Goal: Task Accomplishment & Management: Manage account settings

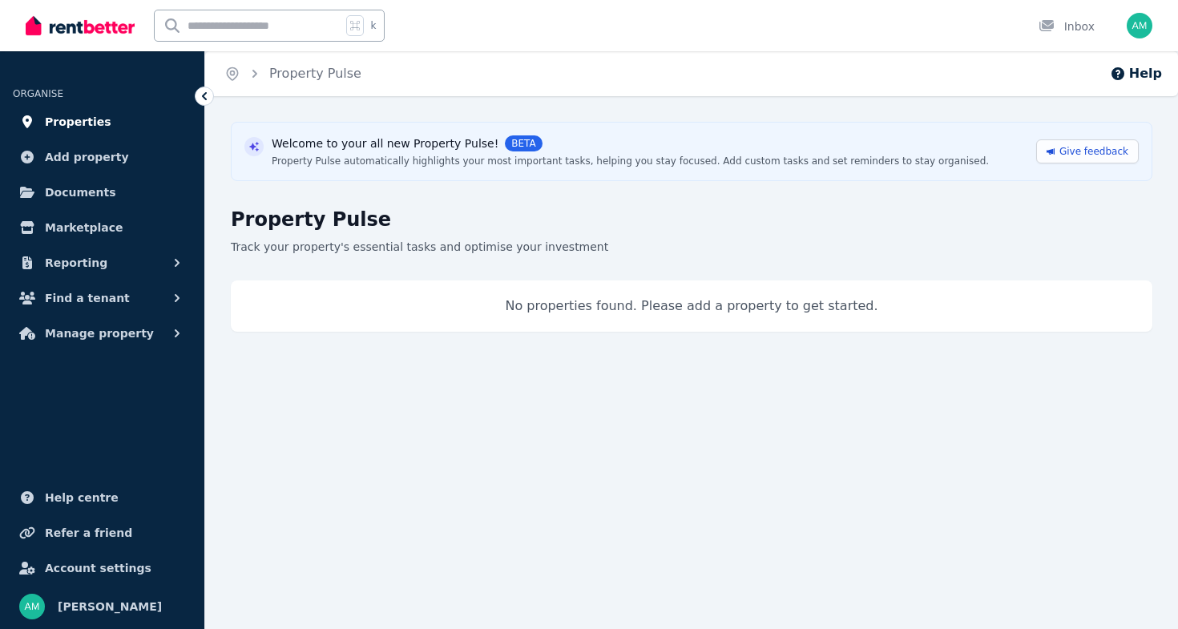
click at [86, 119] on span "Properties" at bounding box center [78, 121] width 66 height 19
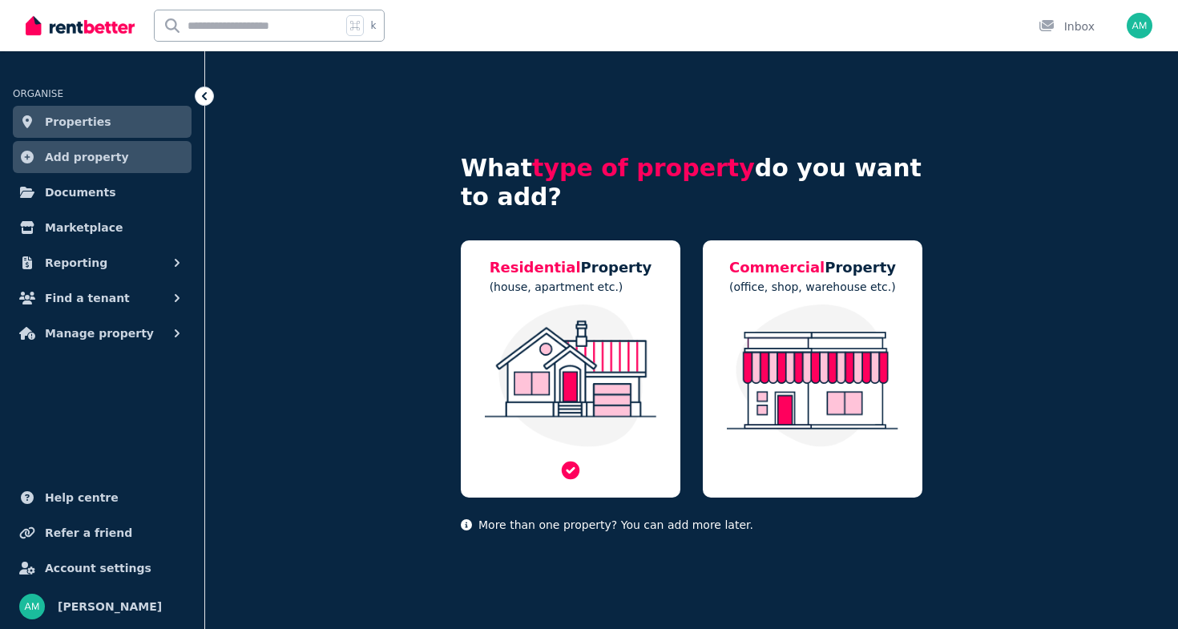
click at [543, 388] on img at bounding box center [570, 375] width 187 height 143
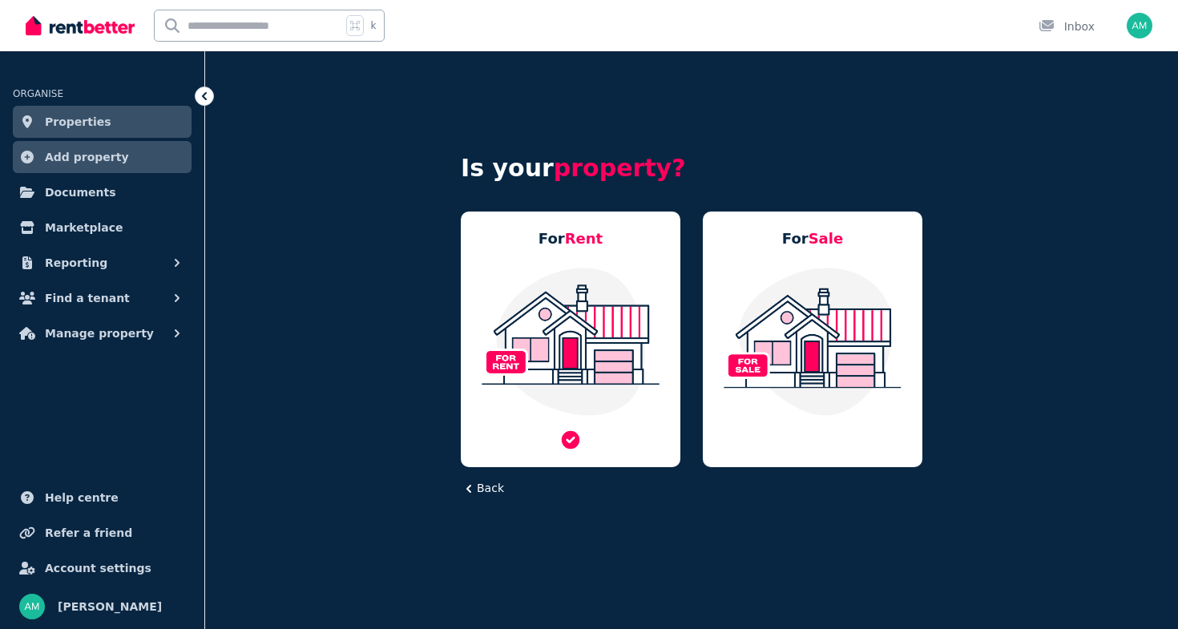
click at [552, 390] on img at bounding box center [570, 341] width 187 height 151
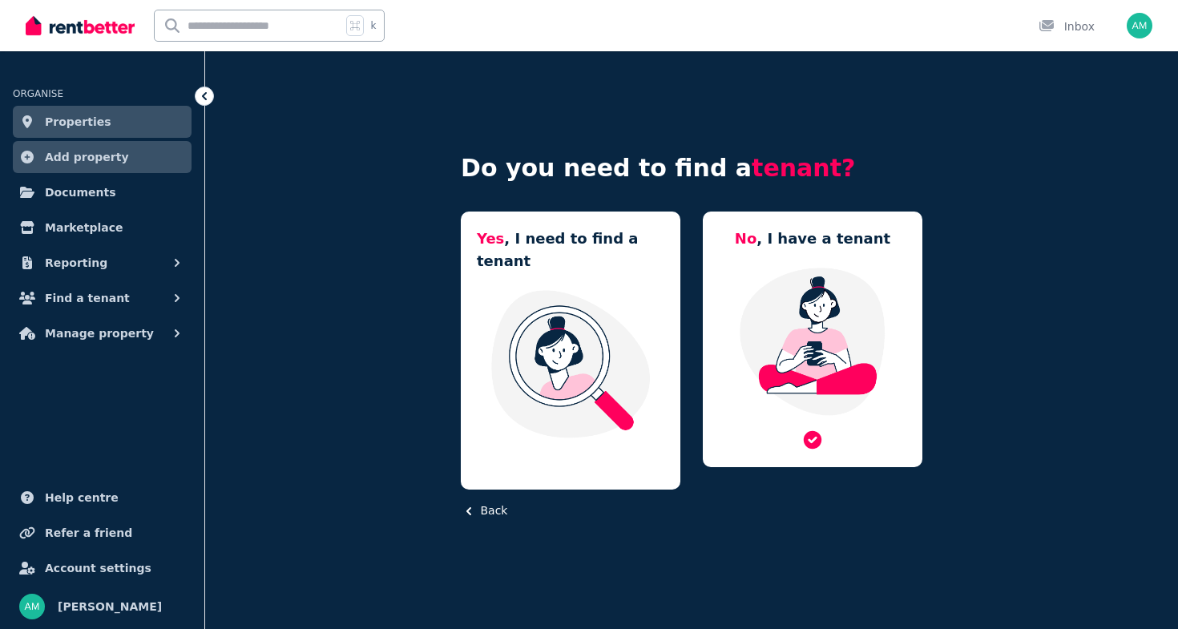
click at [803, 364] on img at bounding box center [812, 341] width 187 height 151
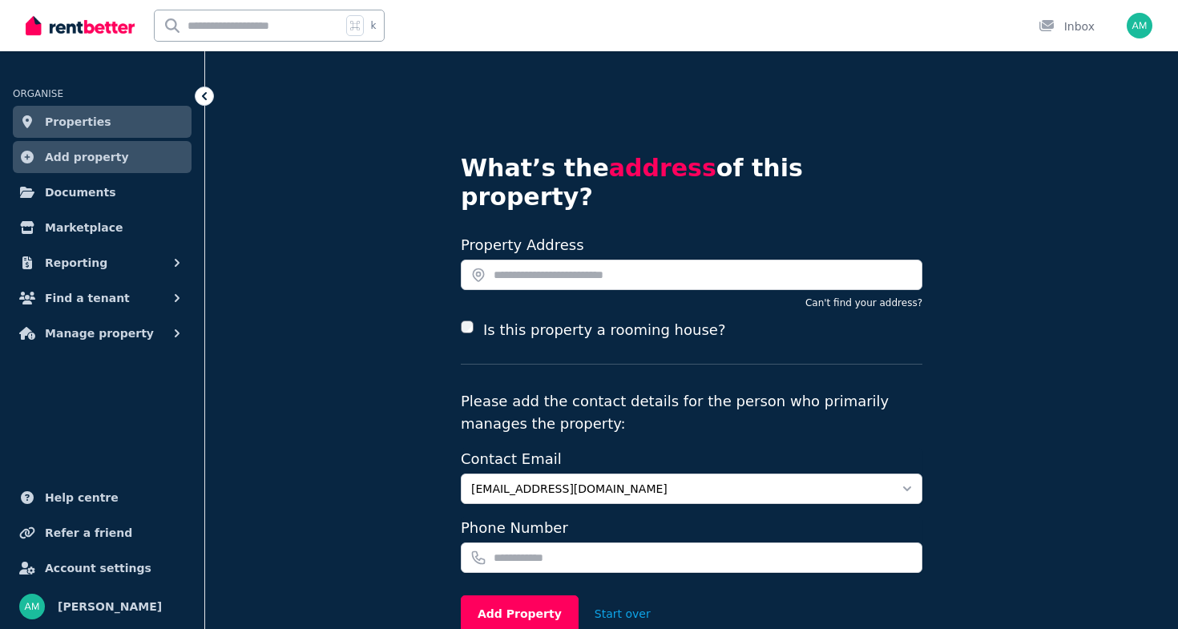
scroll to position [64, 0]
